Goal: Check status: Check status

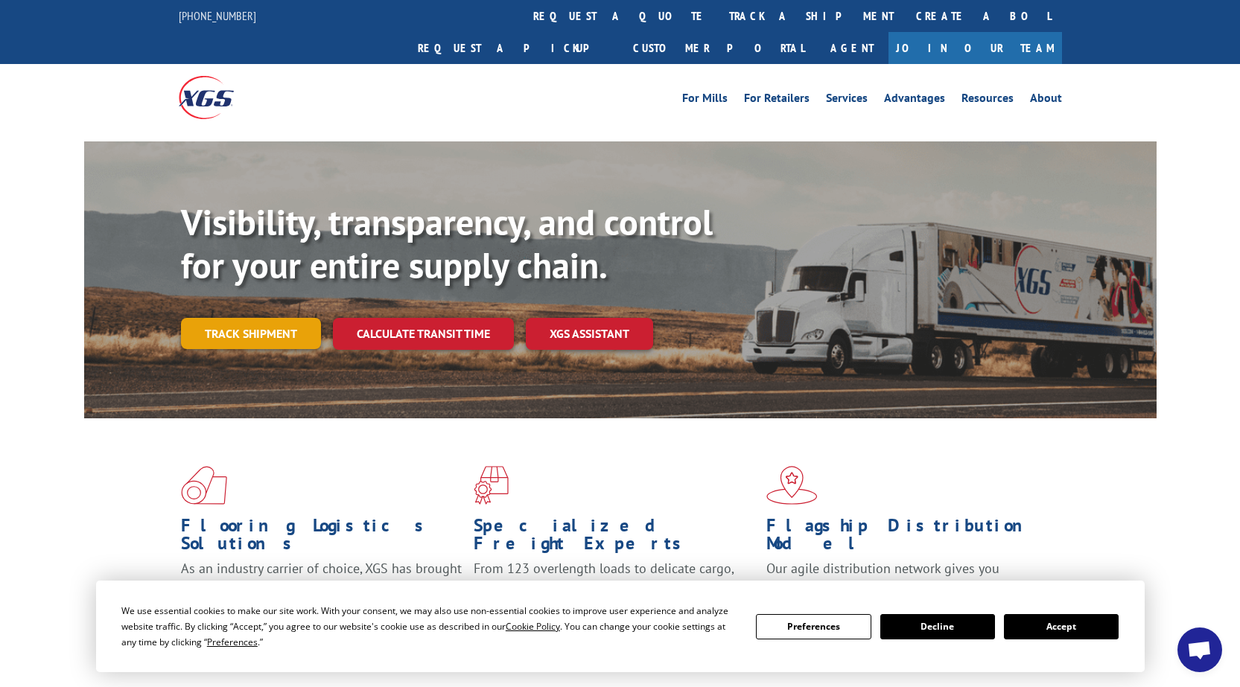
click at [247, 318] on link "Track shipment" at bounding box center [251, 333] width 140 height 31
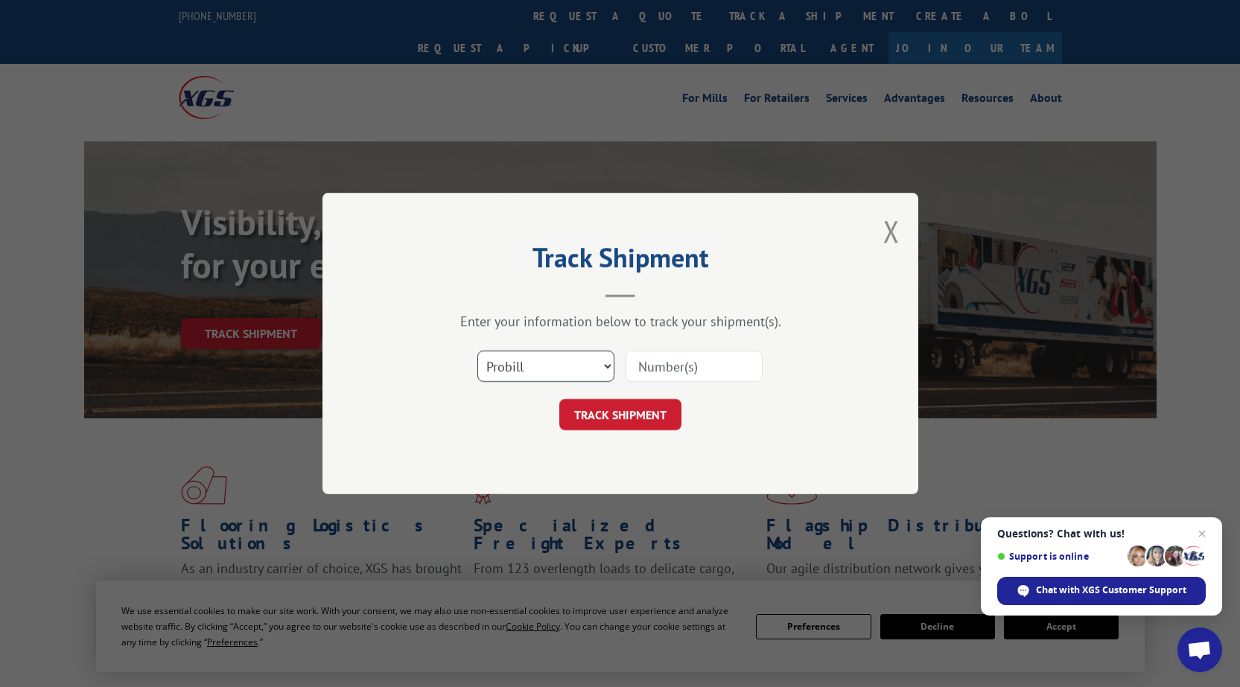
click at [611, 367] on select "Select category... Probill BOL PO" at bounding box center [545, 366] width 137 height 31
select select "bol"
click at [477, 351] on select "Select category... Probill BOL PO" at bounding box center [545, 366] width 137 height 31
click at [598, 417] on button "TRACK SHIPMENT" at bounding box center [620, 414] width 122 height 31
click at [641, 367] on input at bounding box center [694, 366] width 137 height 31
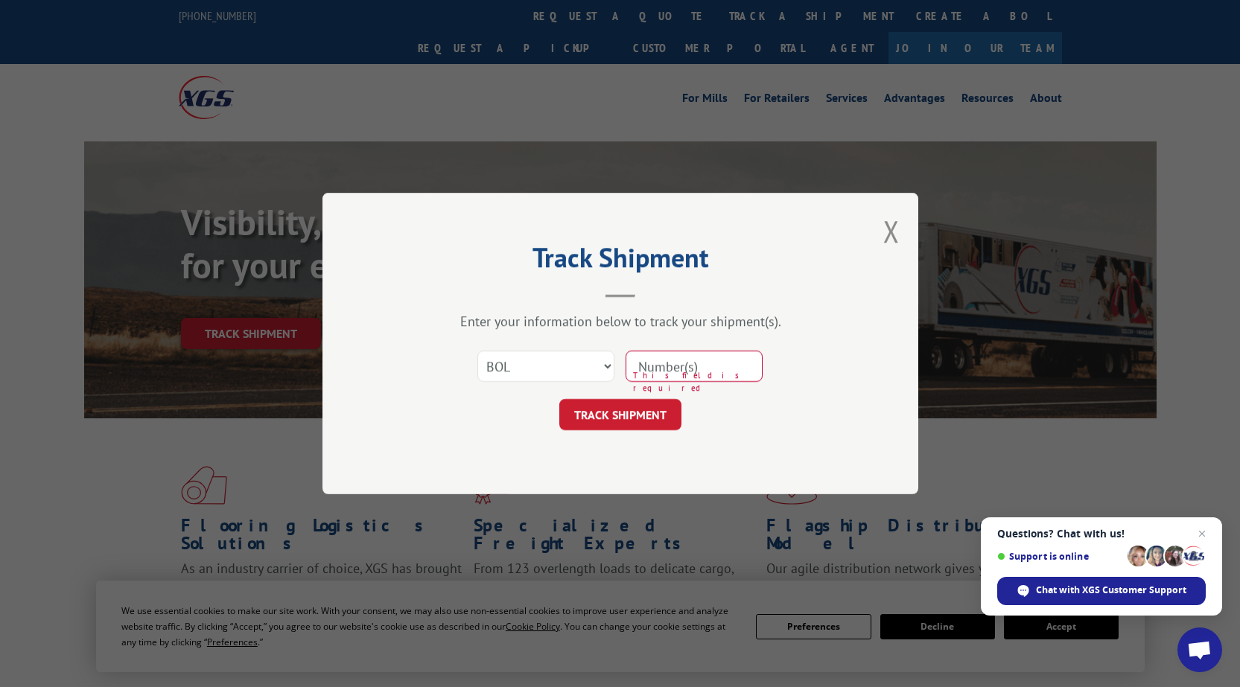
paste input "528359671"
type input "528359671"
click at [585, 409] on button "TRACK SHIPMENT" at bounding box center [620, 414] width 122 height 31
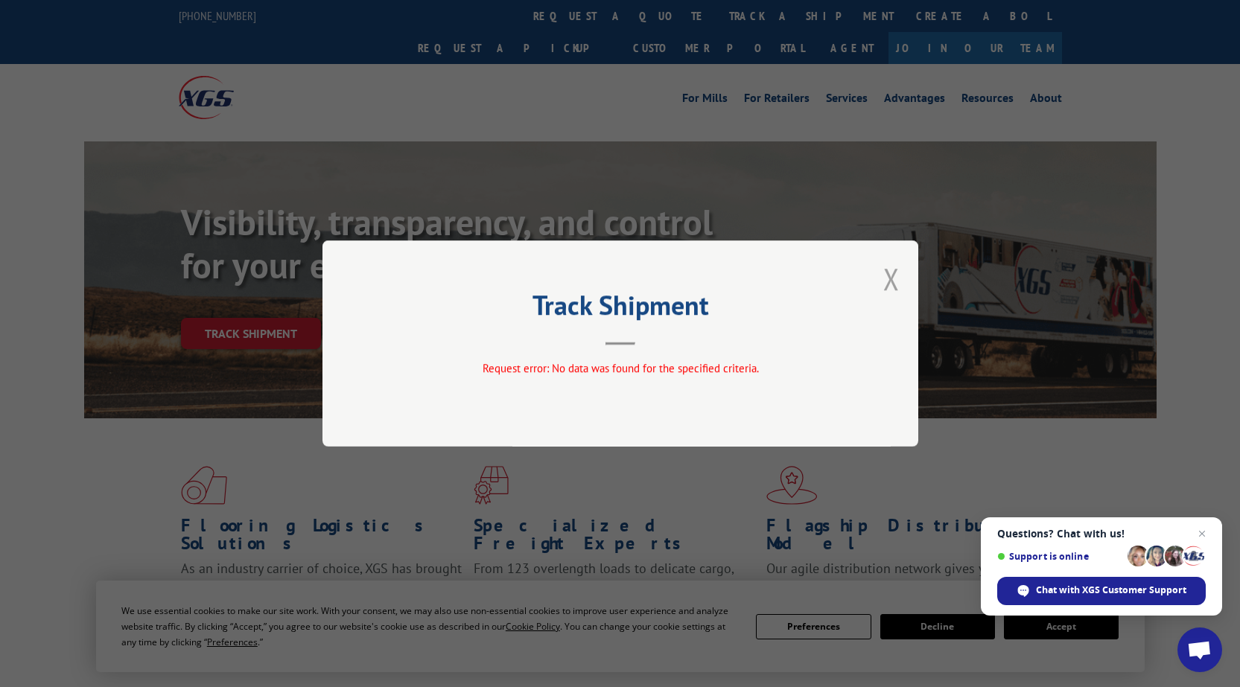
click at [893, 280] on button "Close modal" at bounding box center [891, 278] width 16 height 39
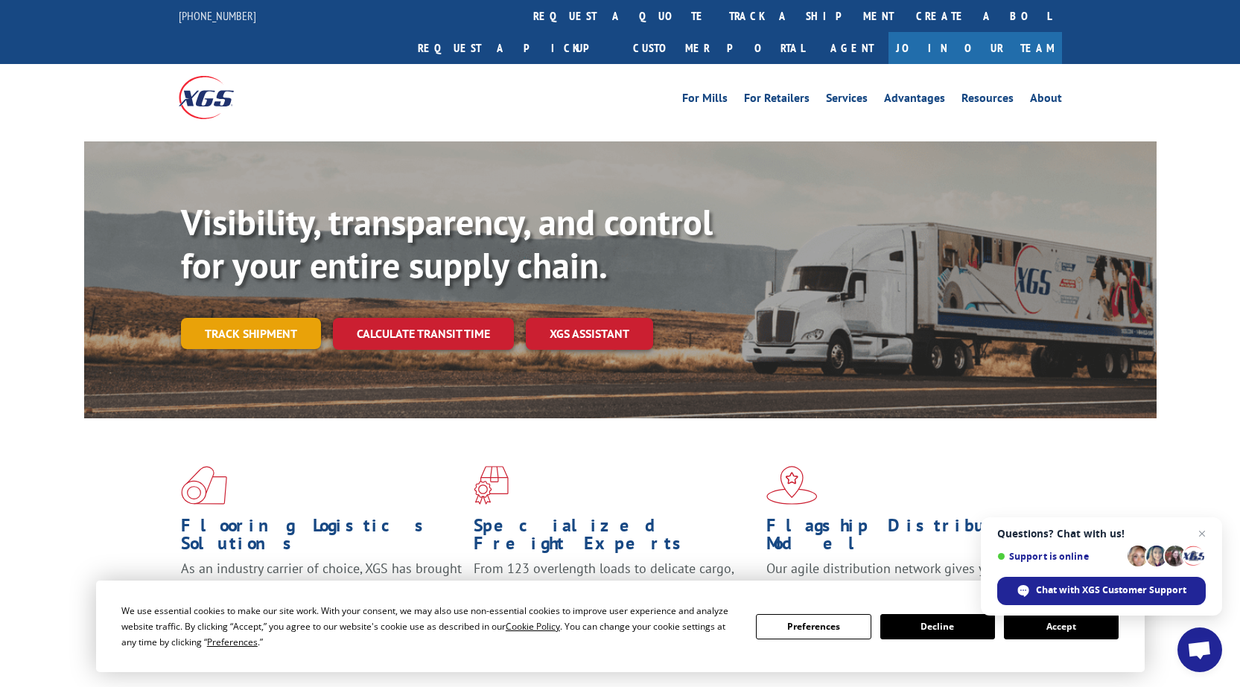
click at [226, 318] on link "Track shipment" at bounding box center [251, 333] width 140 height 31
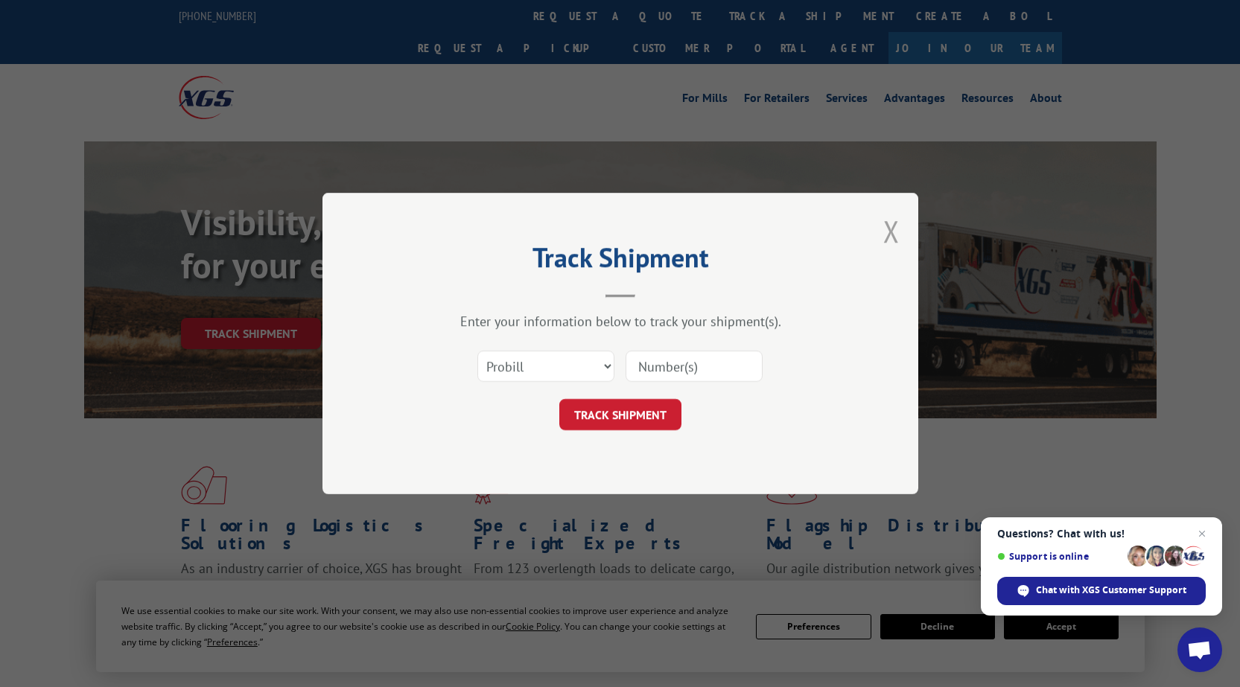
click at [889, 231] on button "Close modal" at bounding box center [891, 231] width 16 height 39
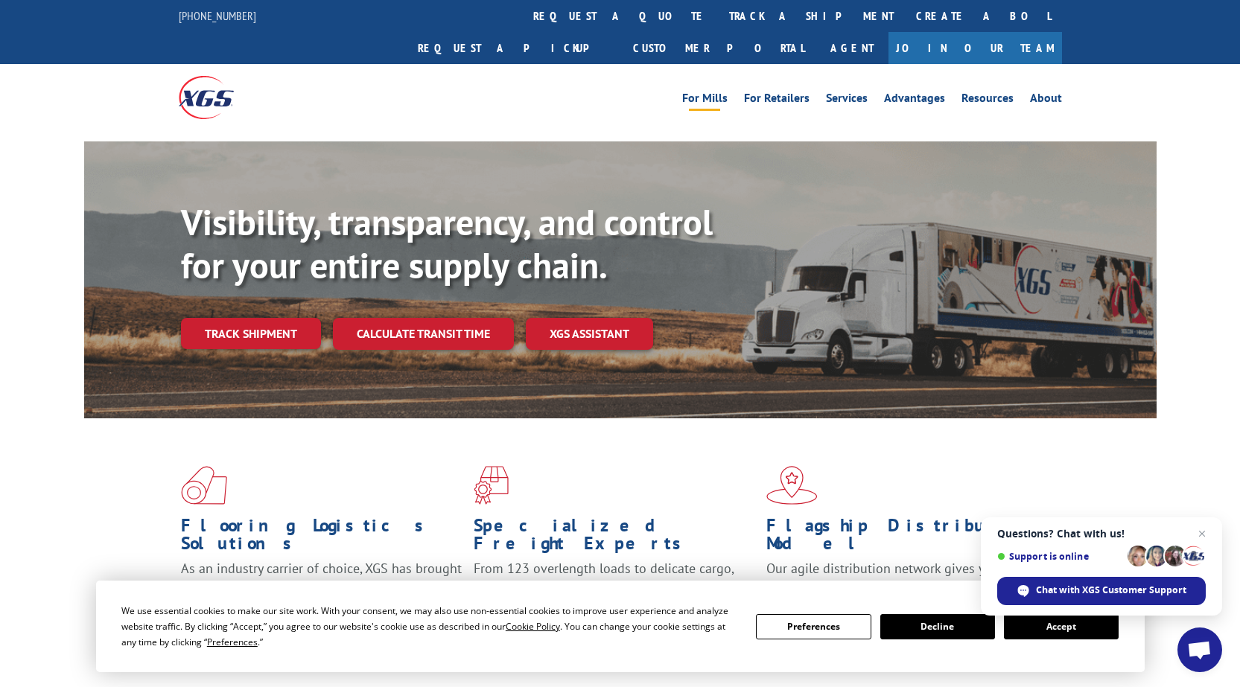
click at [707, 92] on link "For Mills" at bounding box center [704, 100] width 45 height 16
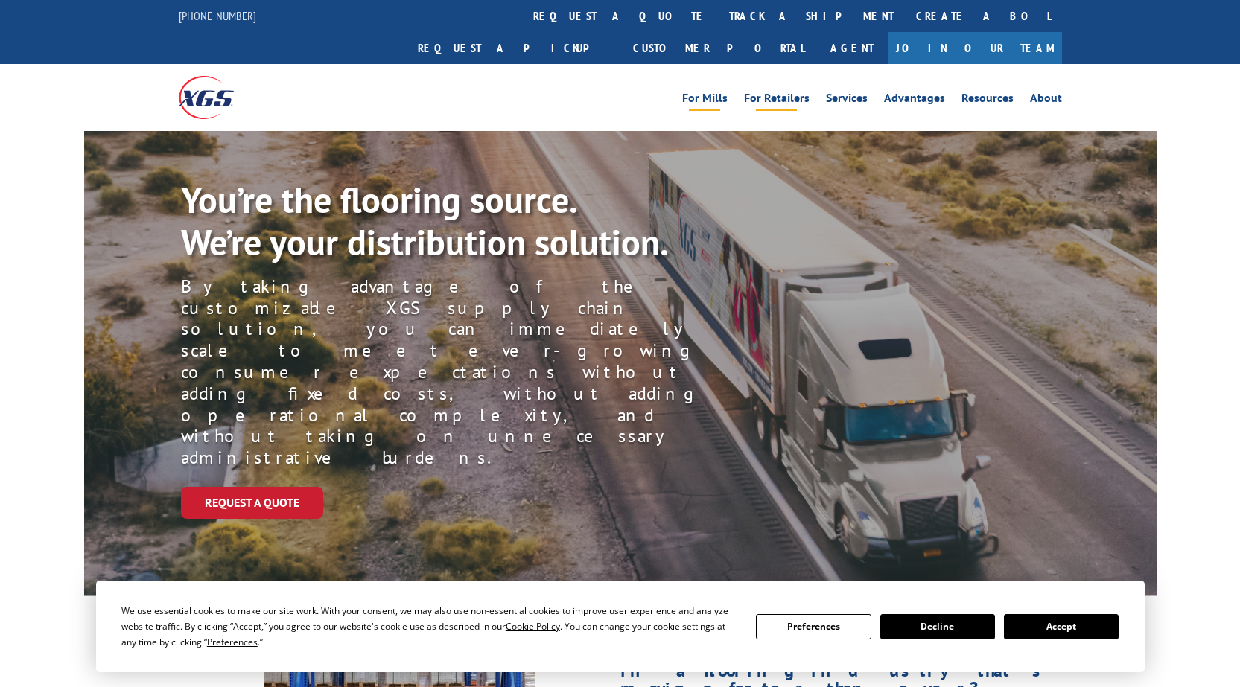
click at [782, 92] on link "For Retailers" at bounding box center [777, 100] width 66 height 16
